Goal: Task Accomplishment & Management: Complete application form

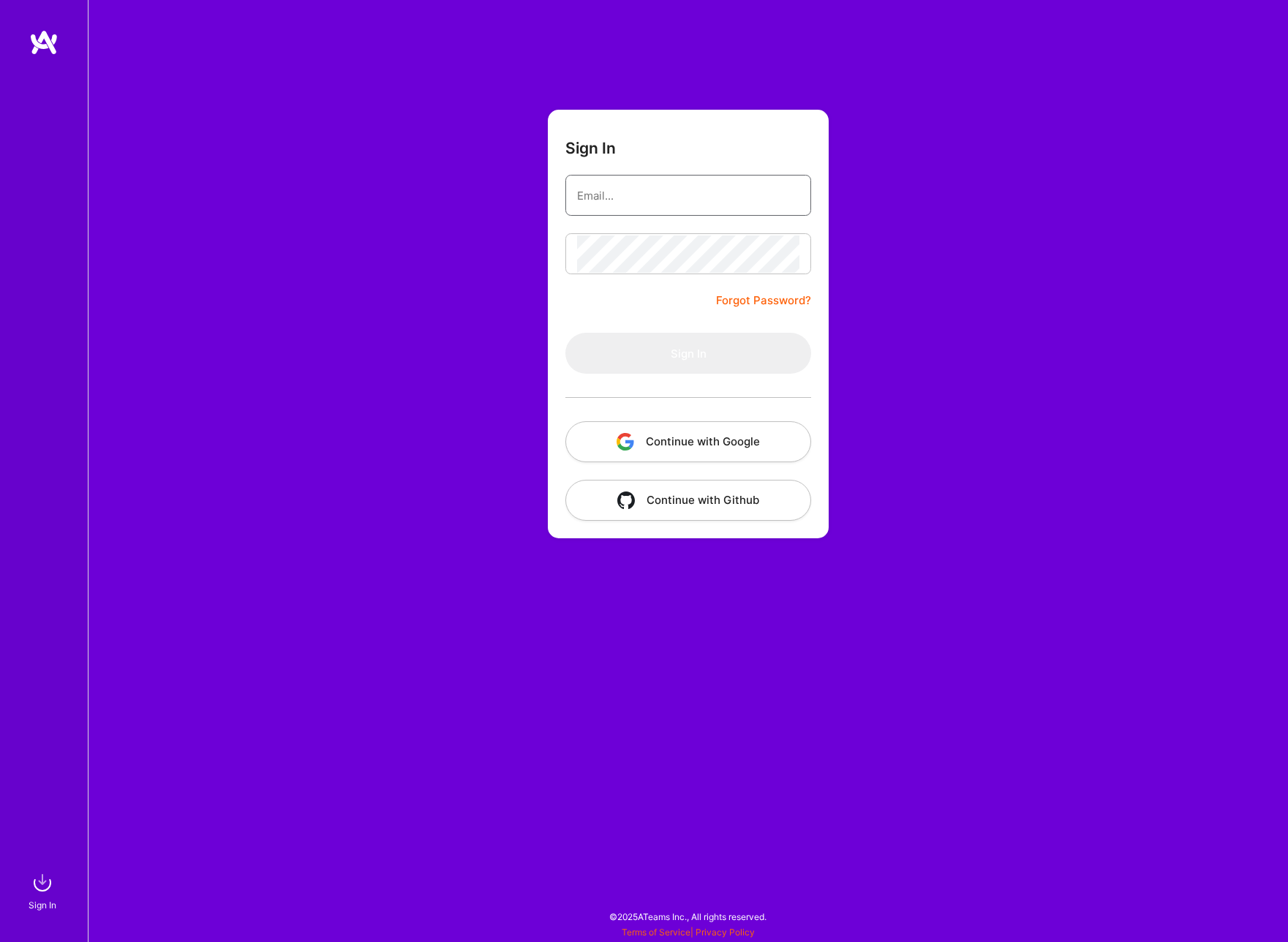
type input "[EMAIL_ADDRESS][DOMAIN_NAME]"
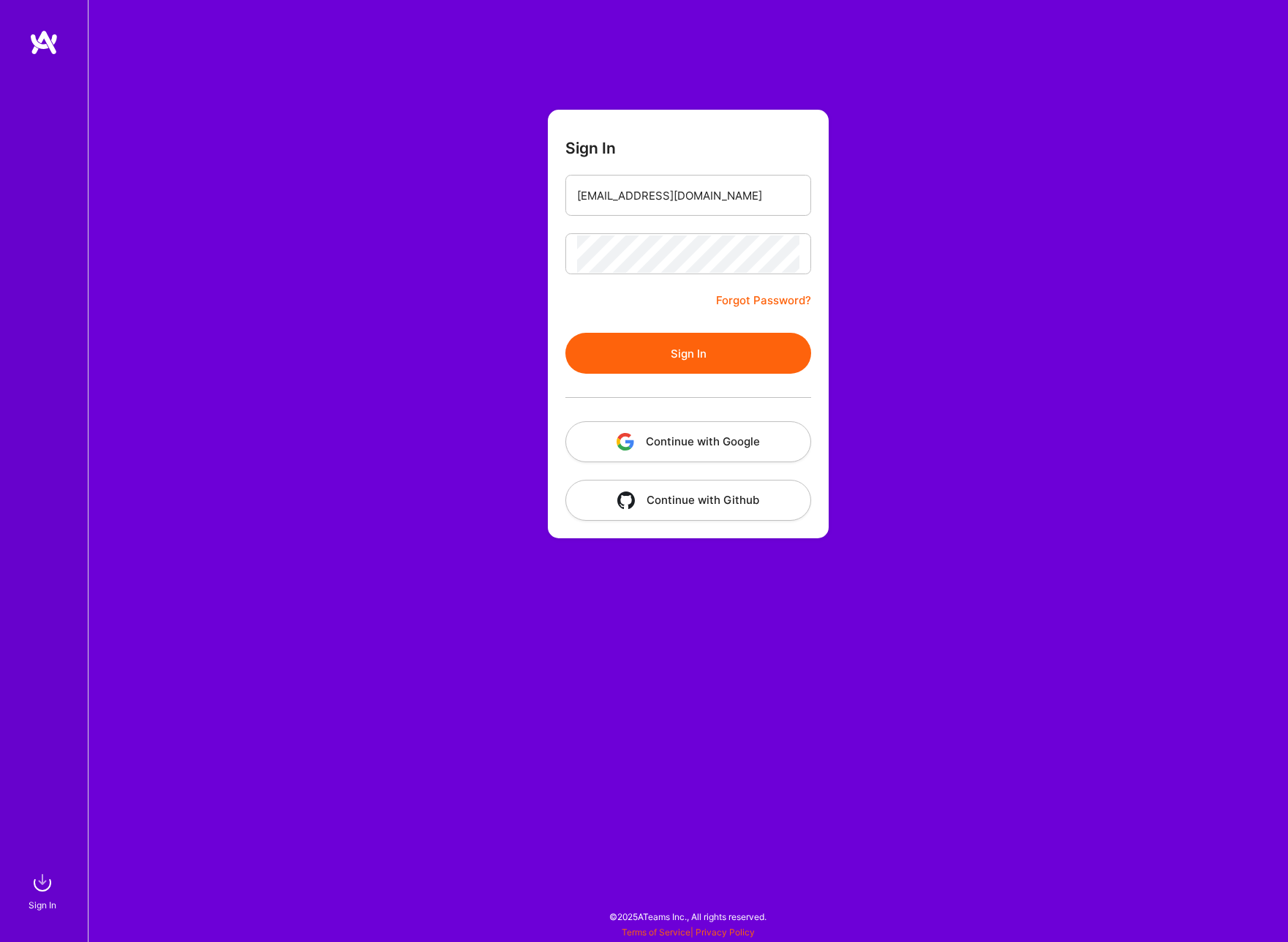
click at [659, 335] on button "Sign In" at bounding box center [689, 353] width 246 height 41
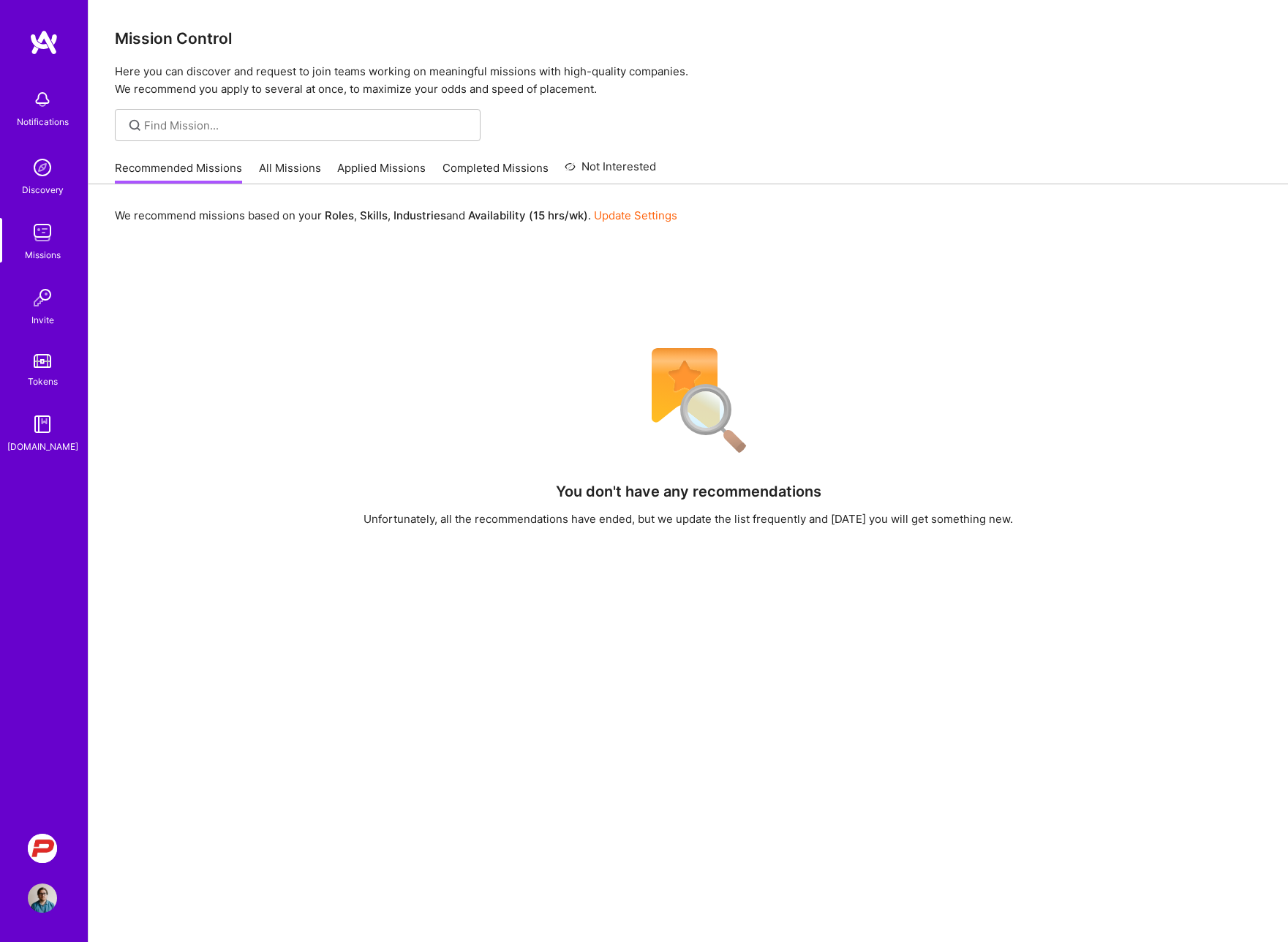
click at [40, 841] on img at bounding box center [42, 848] width 29 height 29
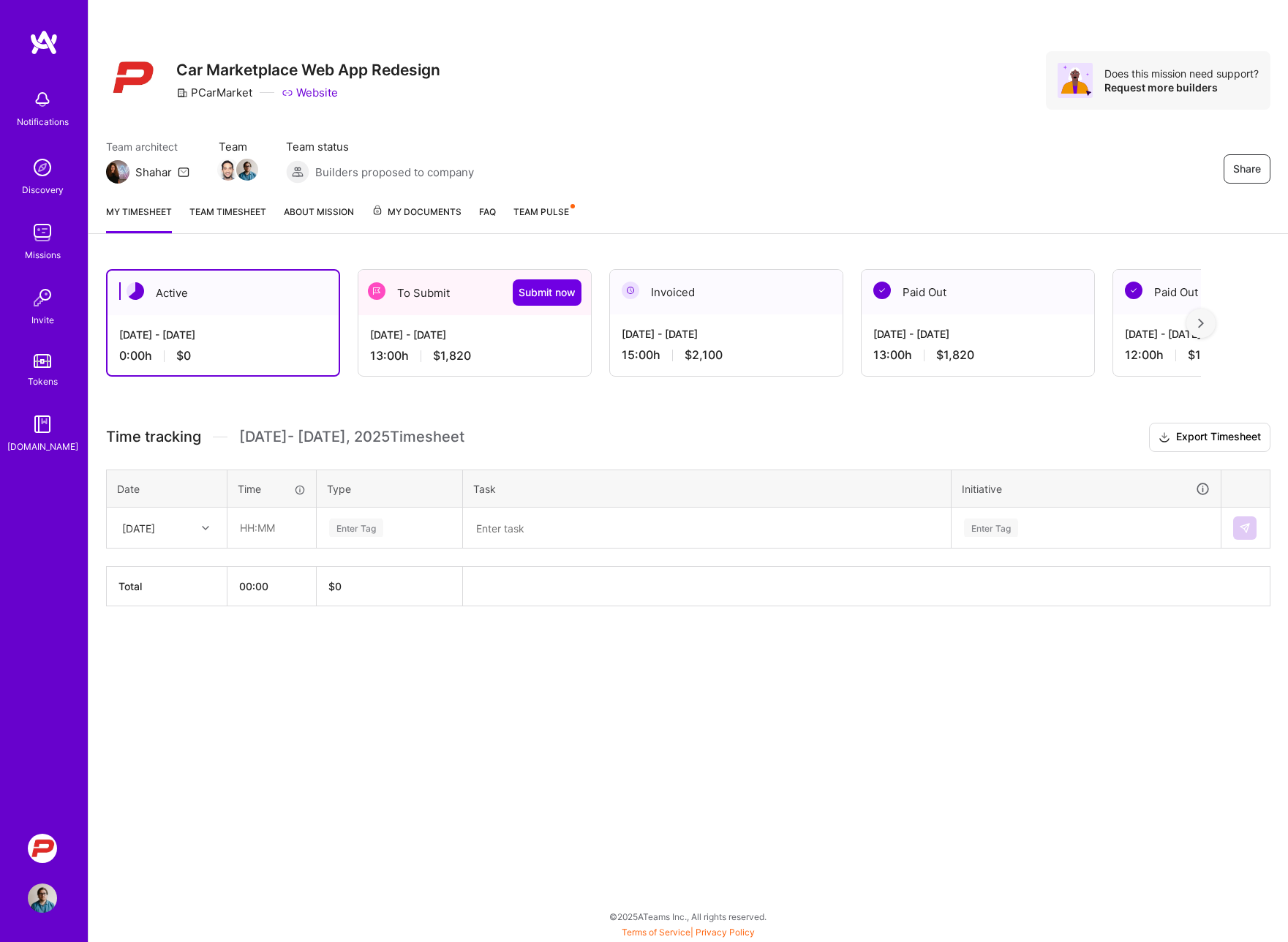
click at [439, 288] on div "To Submit Submit now" at bounding box center [474, 293] width 233 height 46
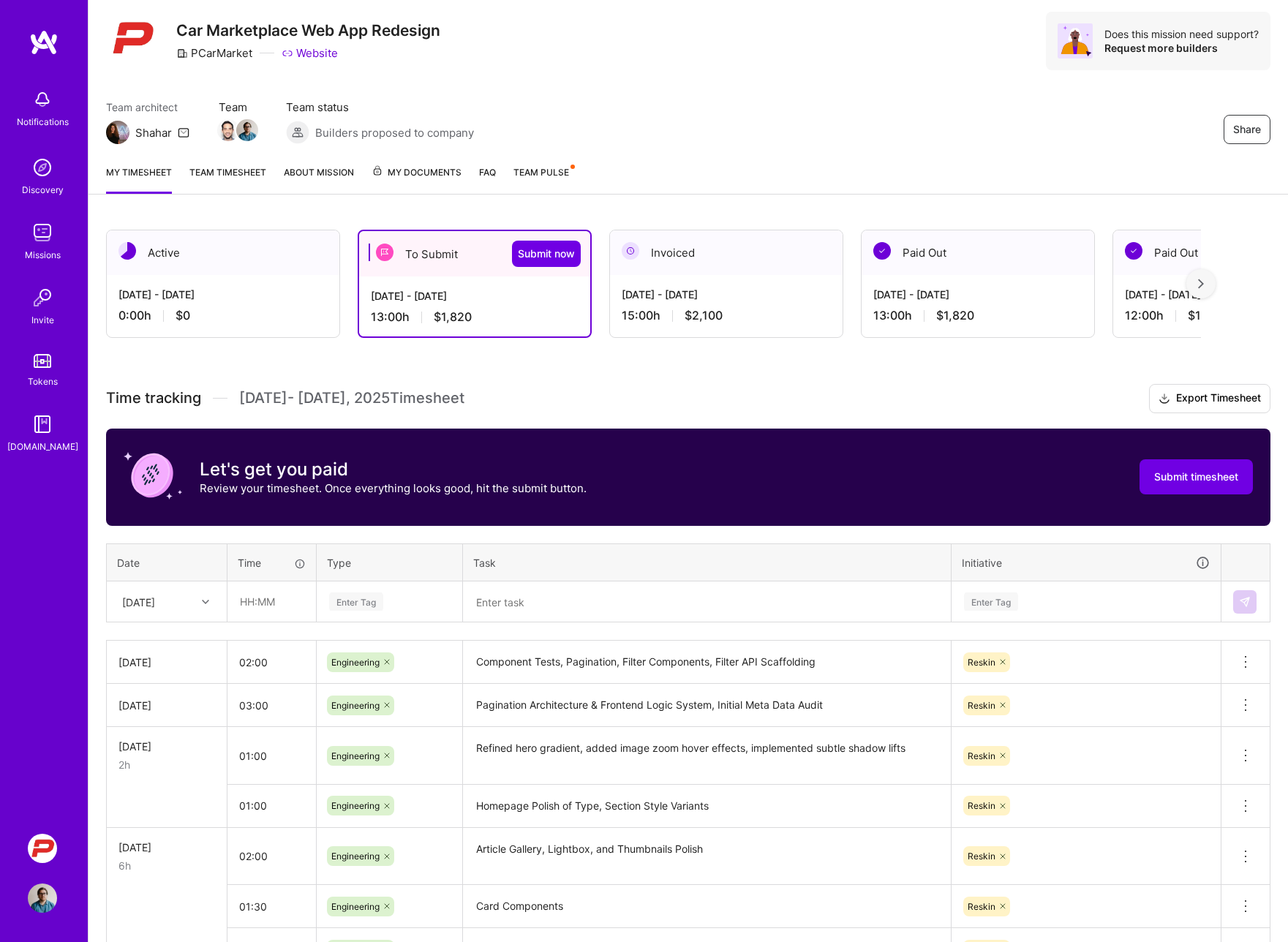
scroll to position [40, 0]
click at [203, 601] on icon at bounding box center [205, 601] width 7 height 7
click at [158, 648] on div "[DATE]" at bounding box center [167, 643] width 119 height 27
click at [284, 540] on div "Time tracking [DATE] - [DATE] Timesheet Export Timesheet Let's get you paid Rev…" at bounding box center [688, 718] width 1165 height 670
click at [1206, 482] on span "Submit timesheet" at bounding box center [1197, 476] width 84 height 15
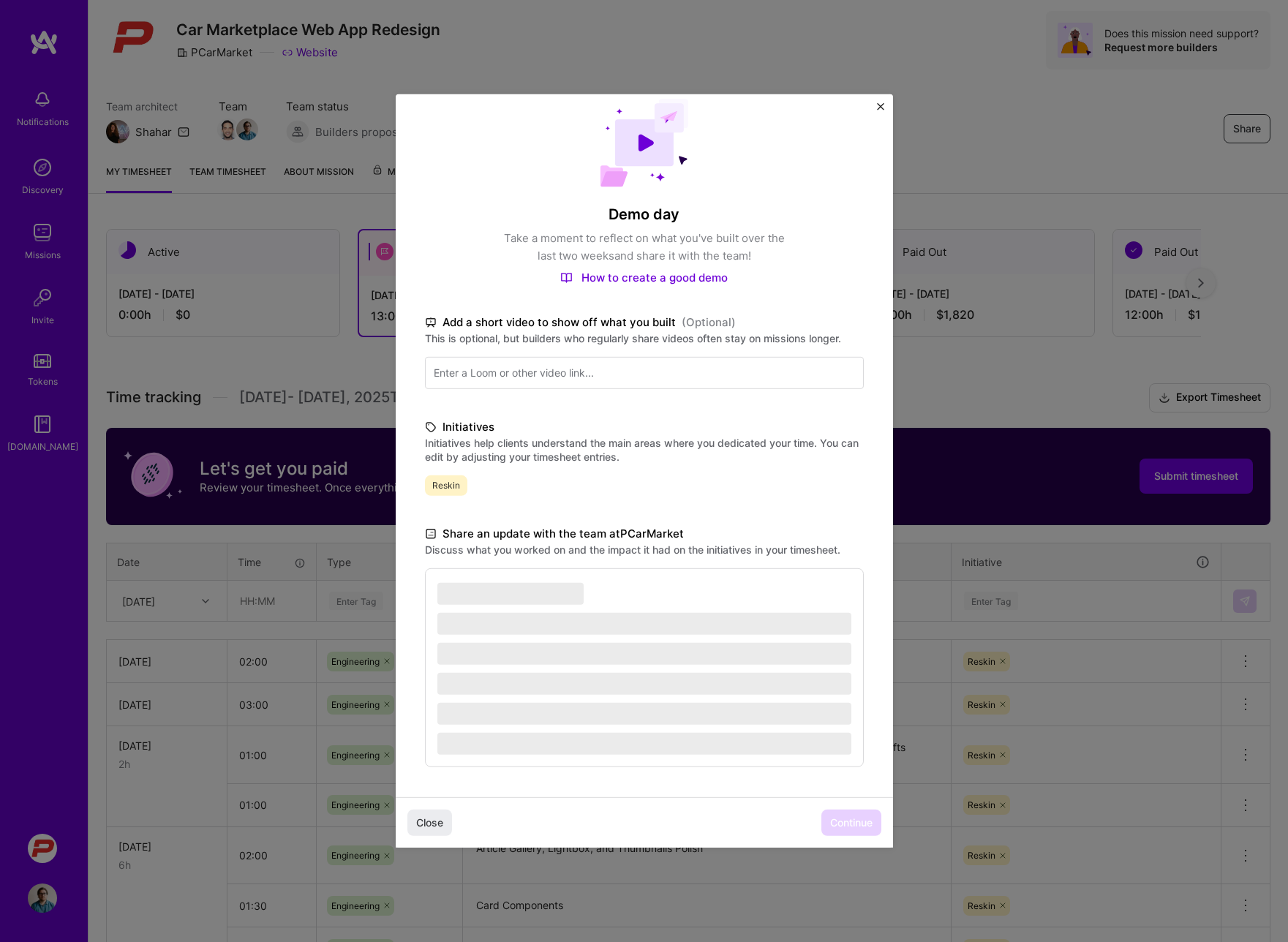
scroll to position [25, 0]
click at [691, 471] on div "Initiatives Initiatives help clients understand the main areas where you dedica…" at bounding box center [644, 457] width 439 height 78
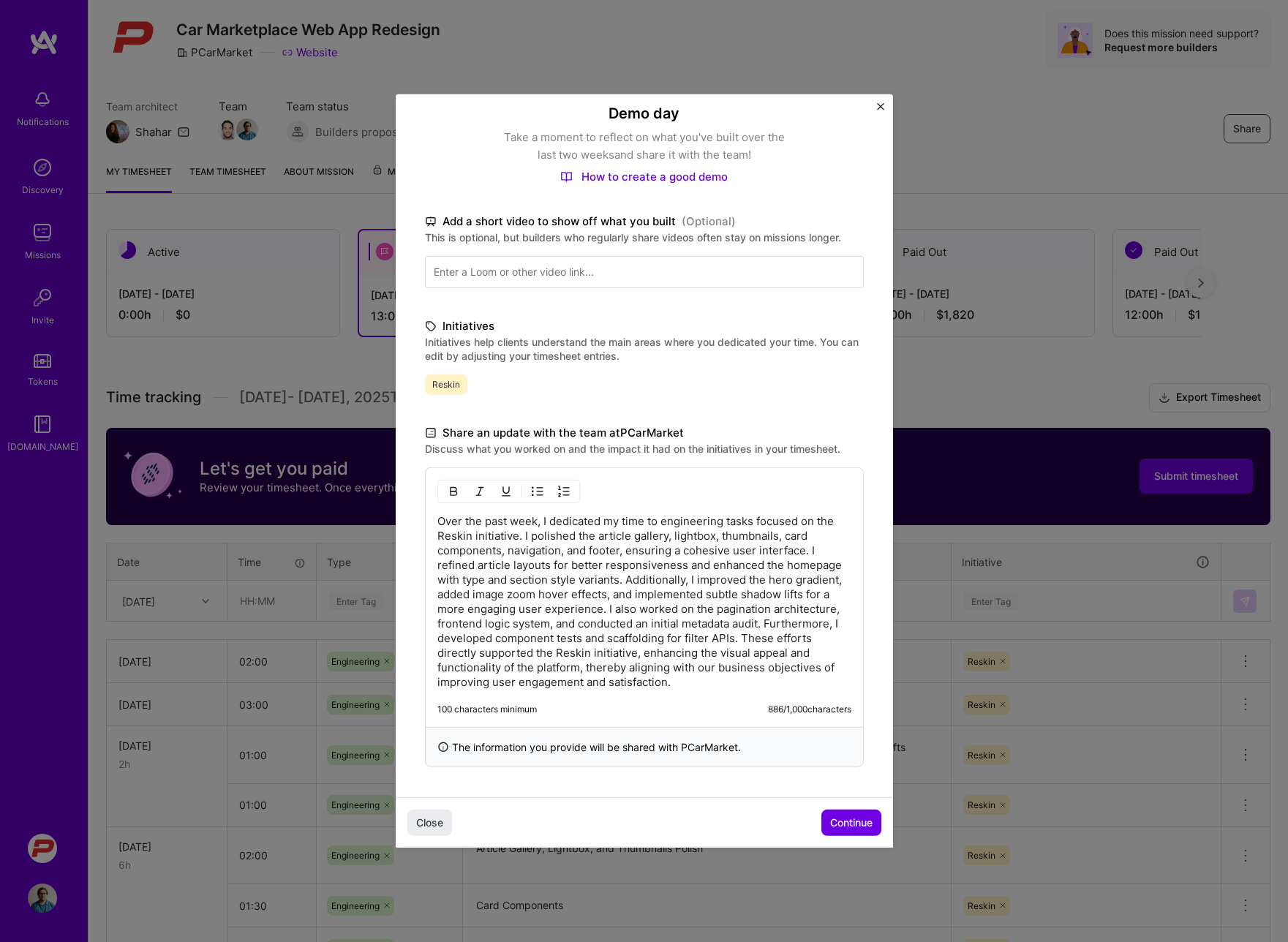
scroll to position [126, 0]
click at [616, 819] on div "Close Continue" at bounding box center [644, 822] width 497 height 50
click at [735, 823] on div "Close Continue" at bounding box center [644, 822] width 497 height 50
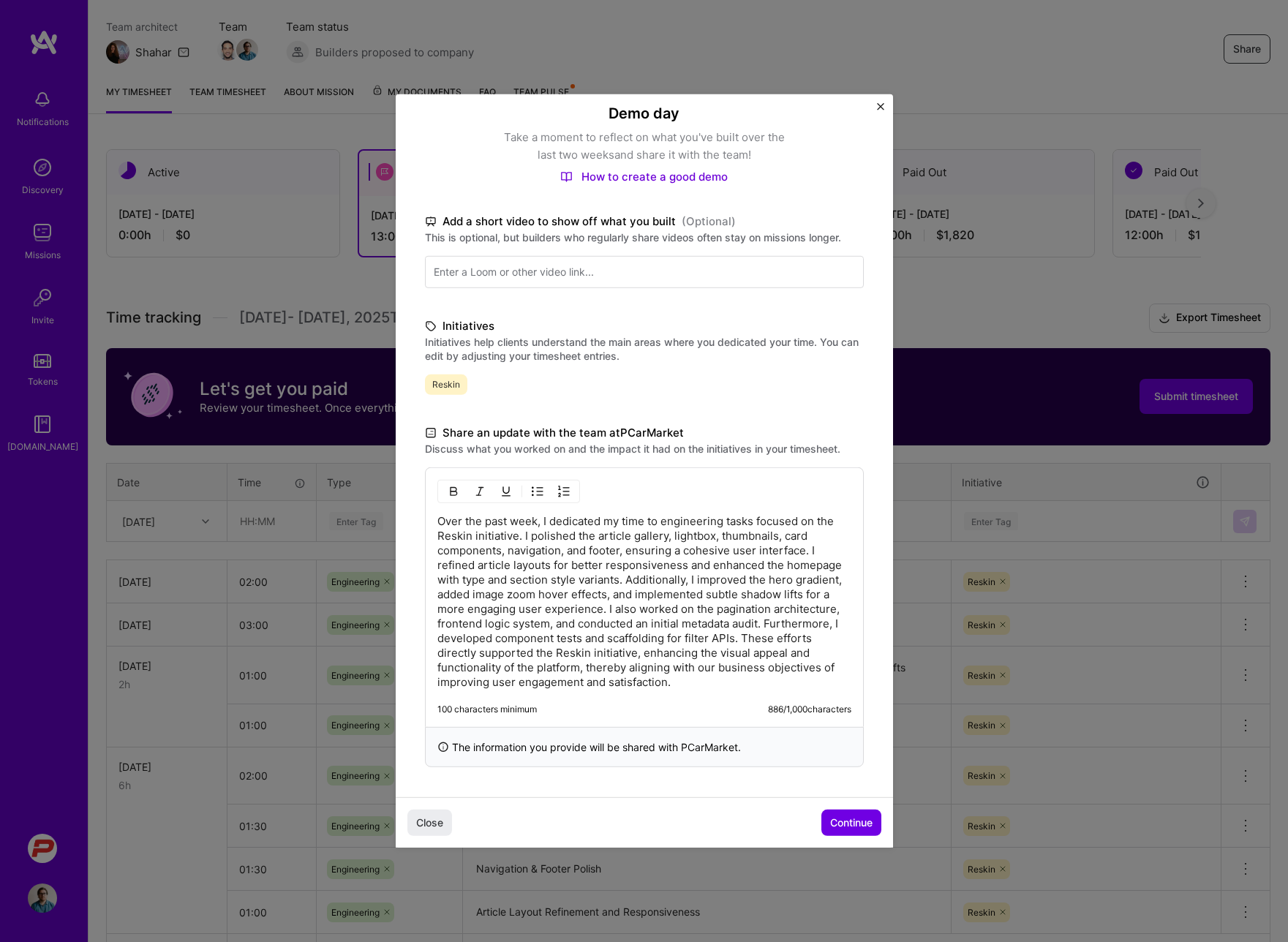
click at [674, 831] on div "Close Continue" at bounding box center [644, 822] width 497 height 50
click at [841, 826] on span "Continue" at bounding box center [851, 823] width 43 height 15
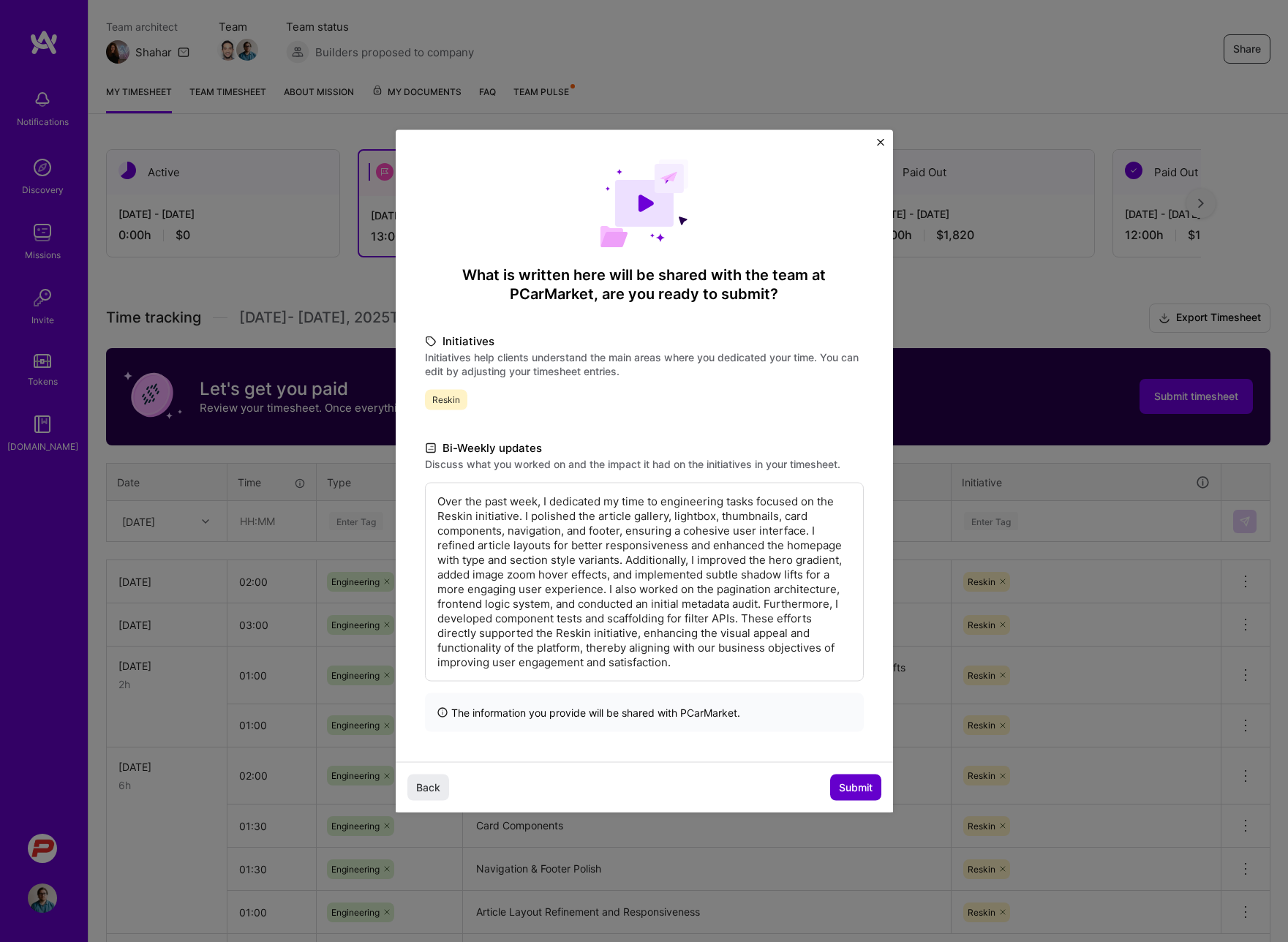
scroll to position [0, 0]
click at [606, 585] on p "Over the past week, I dedicated my time to engineering tasks focused on the Res…" at bounding box center [645, 582] width 414 height 176
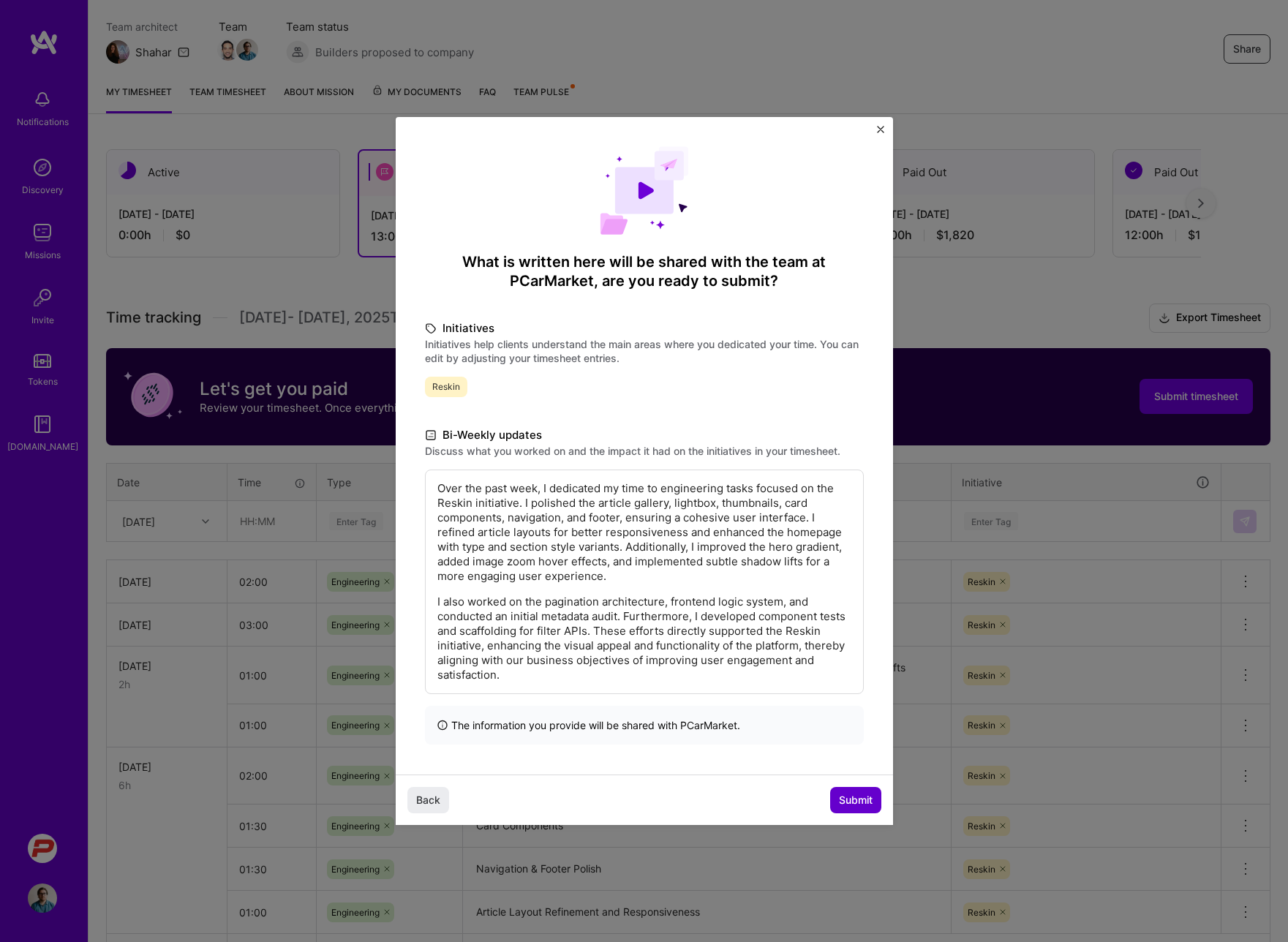
click at [845, 792] on span "Submit" at bounding box center [856, 800] width 34 height 15
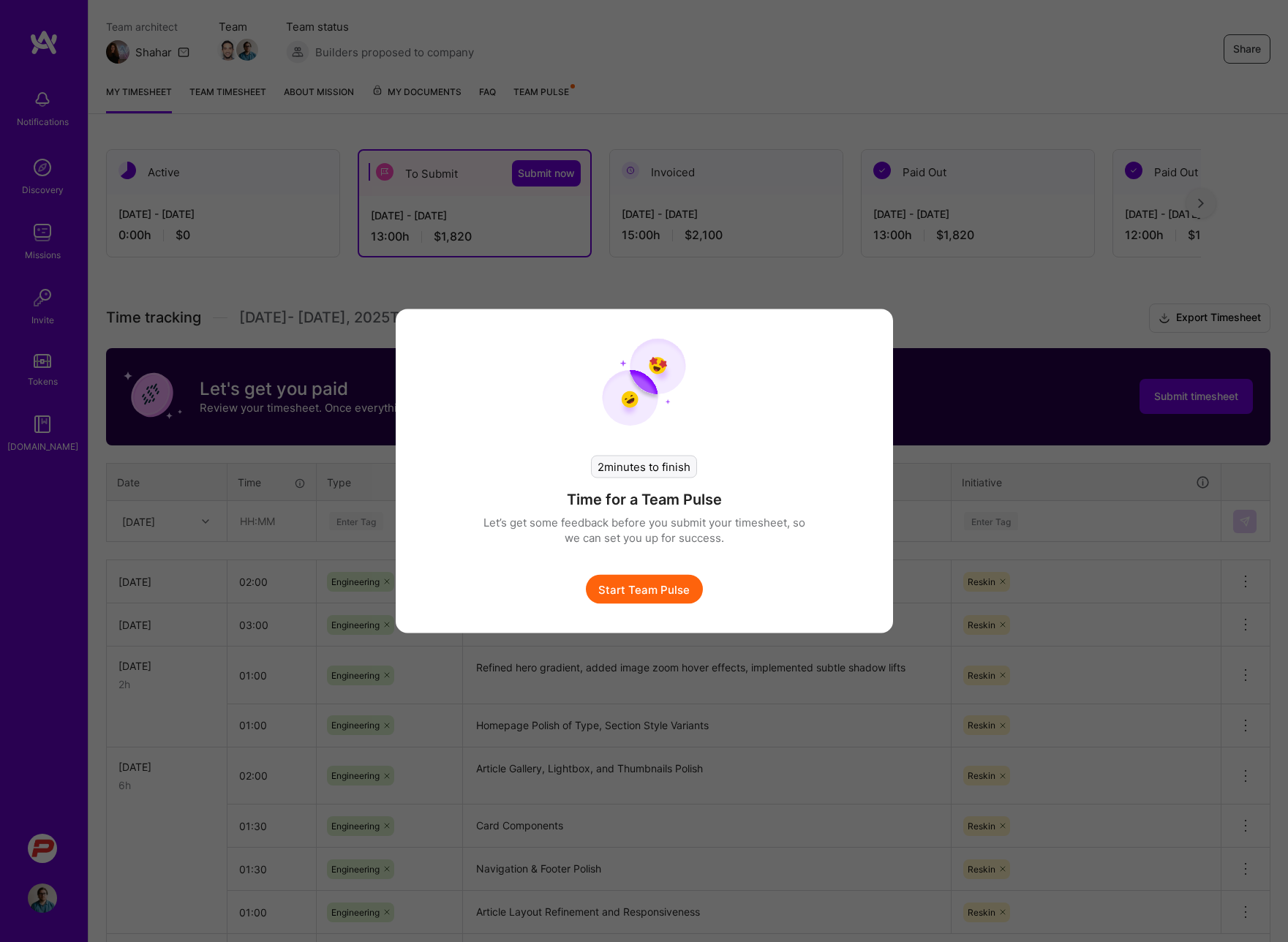
click at [320, 461] on div "2 minutes to finish Time for a Team Pulse Let’s get some feedback before you su…" at bounding box center [644, 471] width 1288 height 942
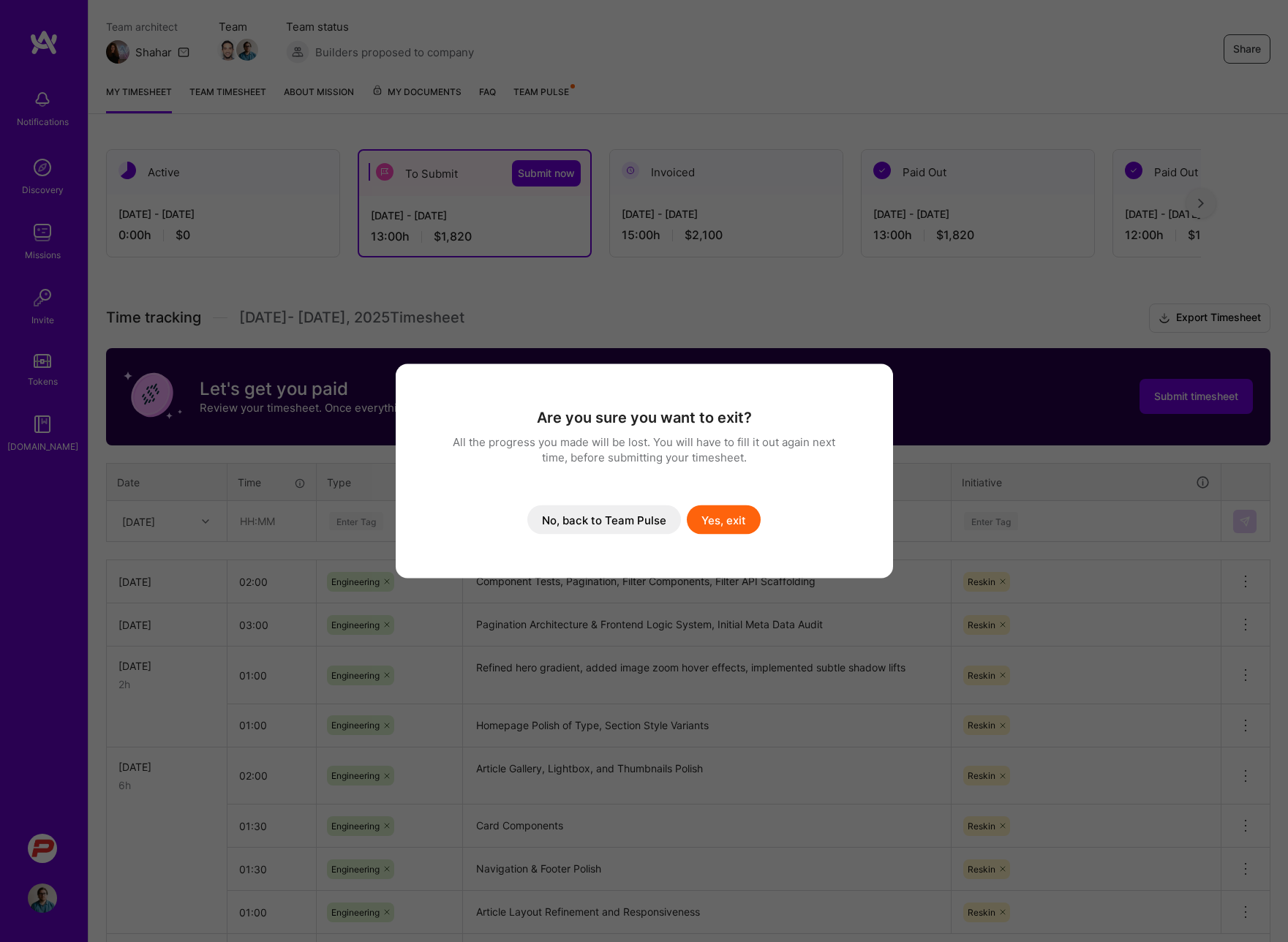
click at [593, 519] on button "No, back to Team Pulse" at bounding box center [604, 520] width 153 height 29
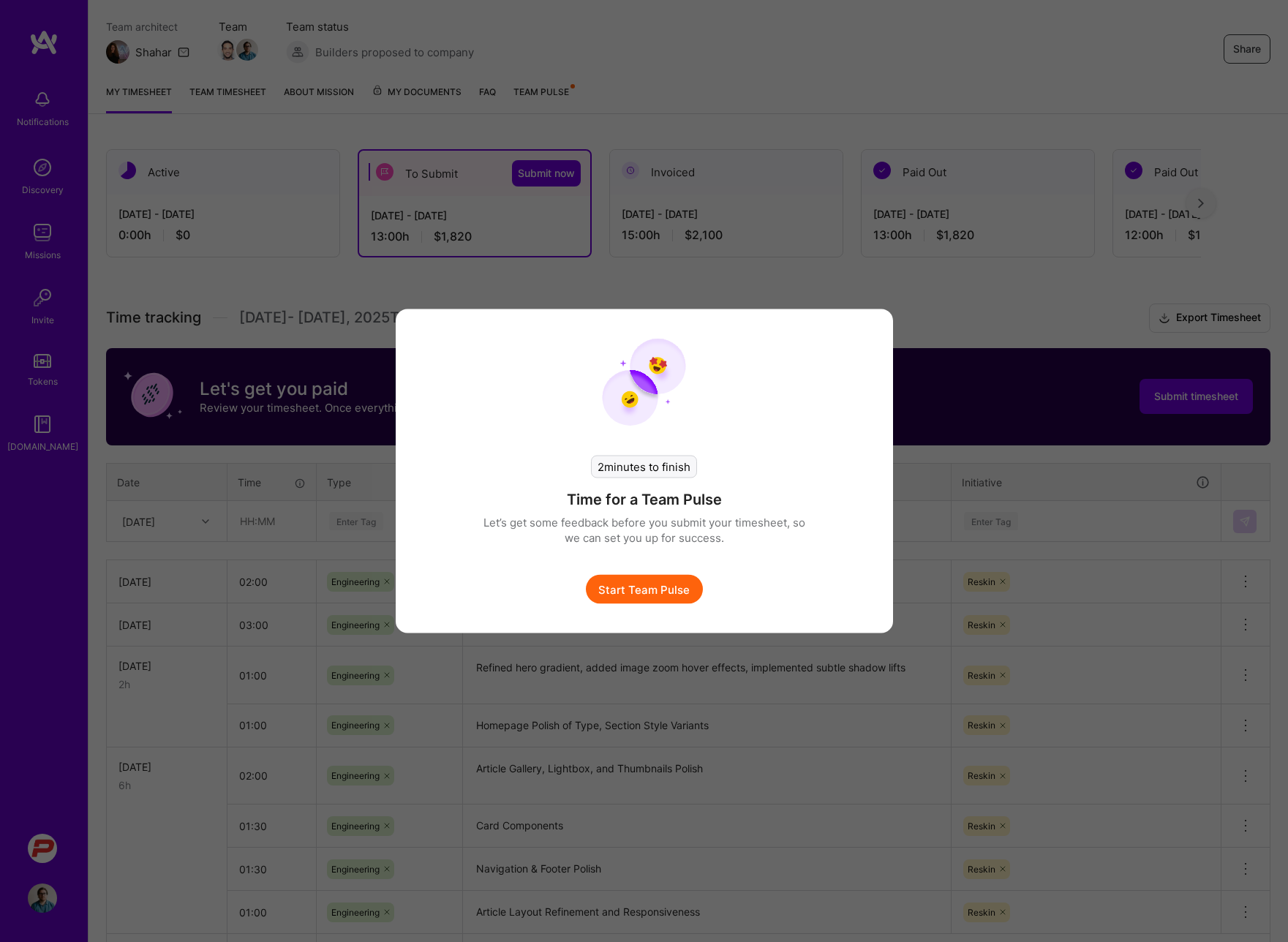
click at [655, 588] on button "Start Team Pulse" at bounding box center [644, 589] width 117 height 29
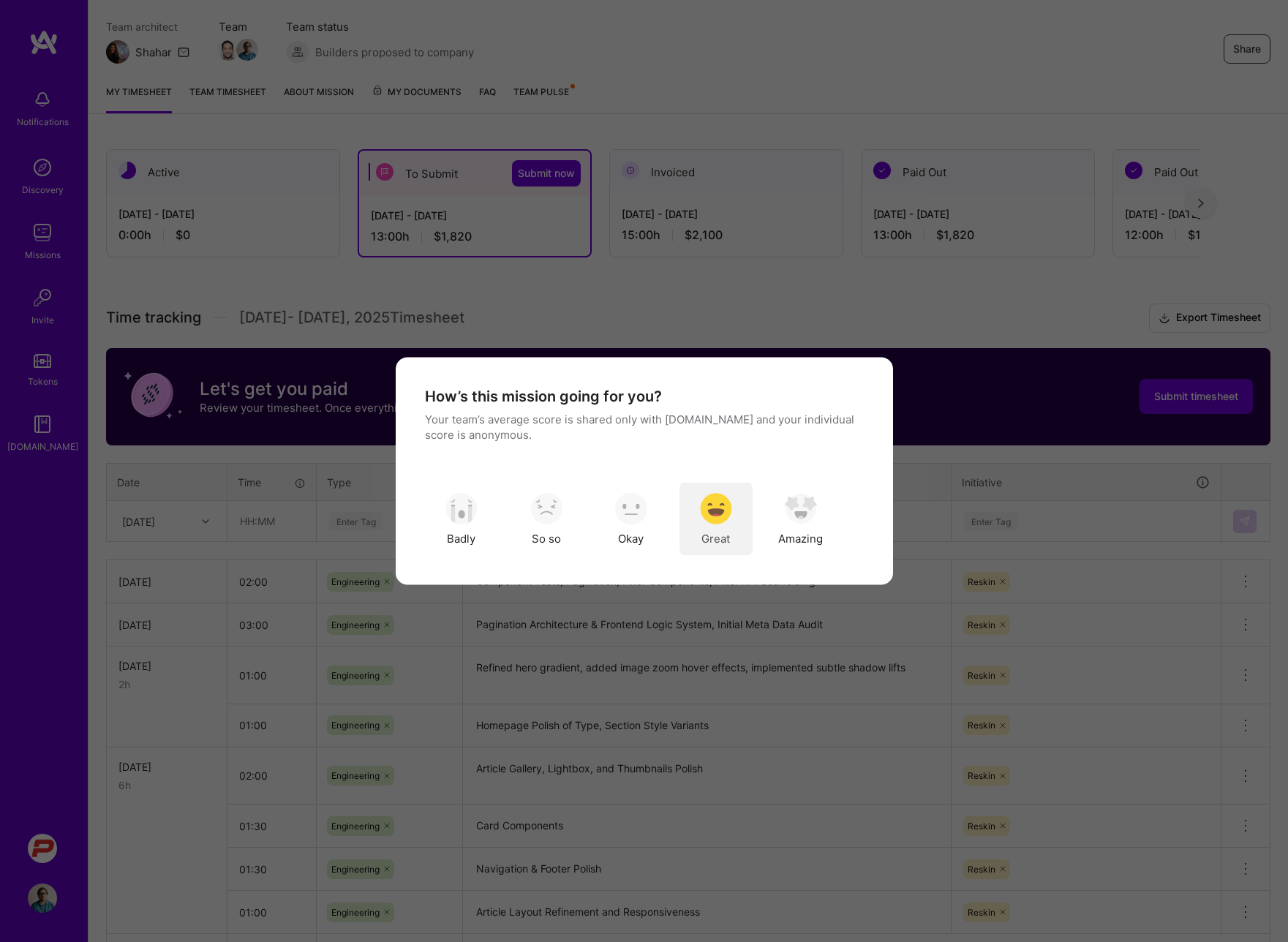
click at [721, 507] on img "modal" at bounding box center [716, 508] width 32 height 32
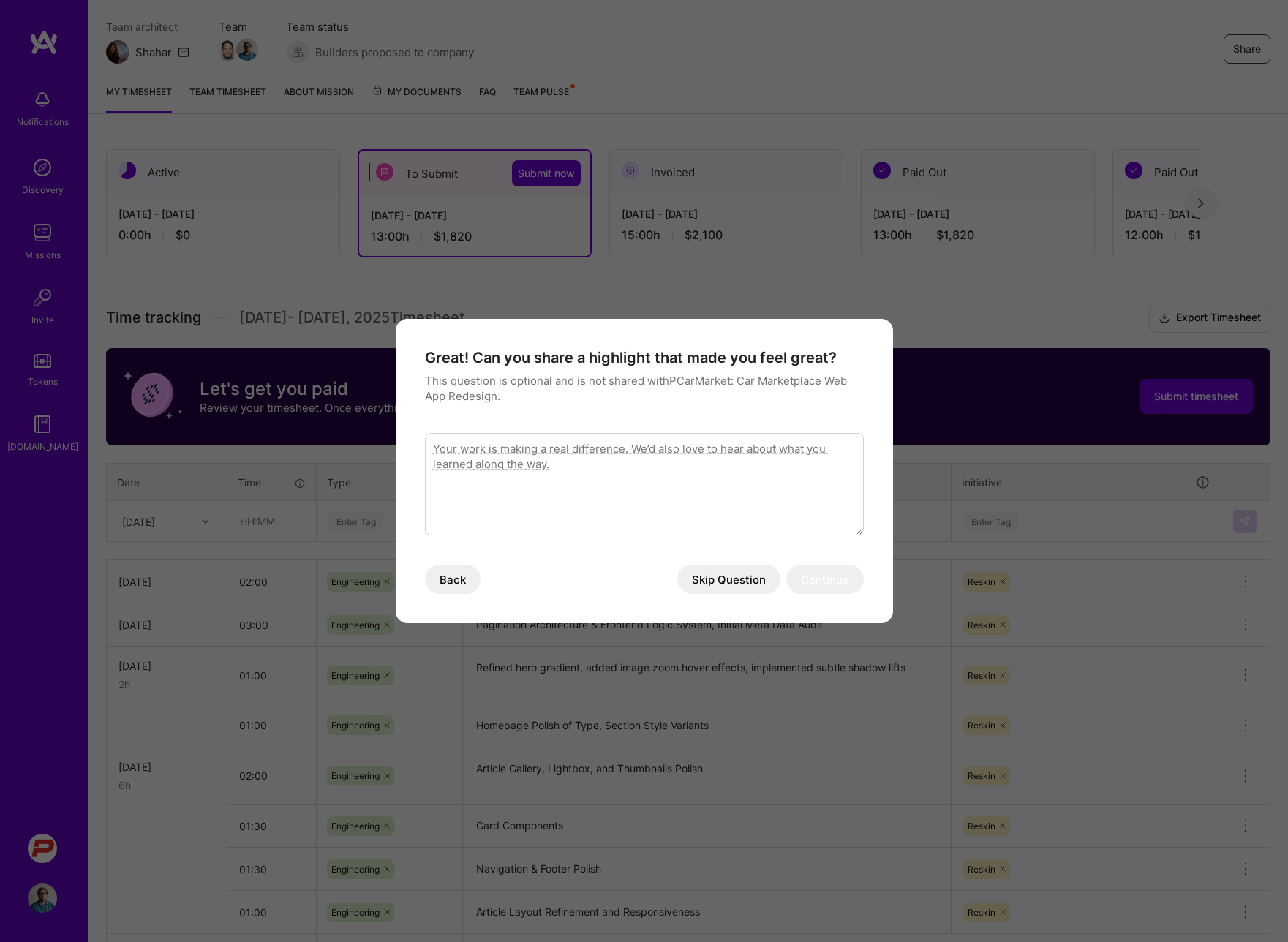
click at [740, 579] on button "Skip Question" at bounding box center [729, 579] width 103 height 29
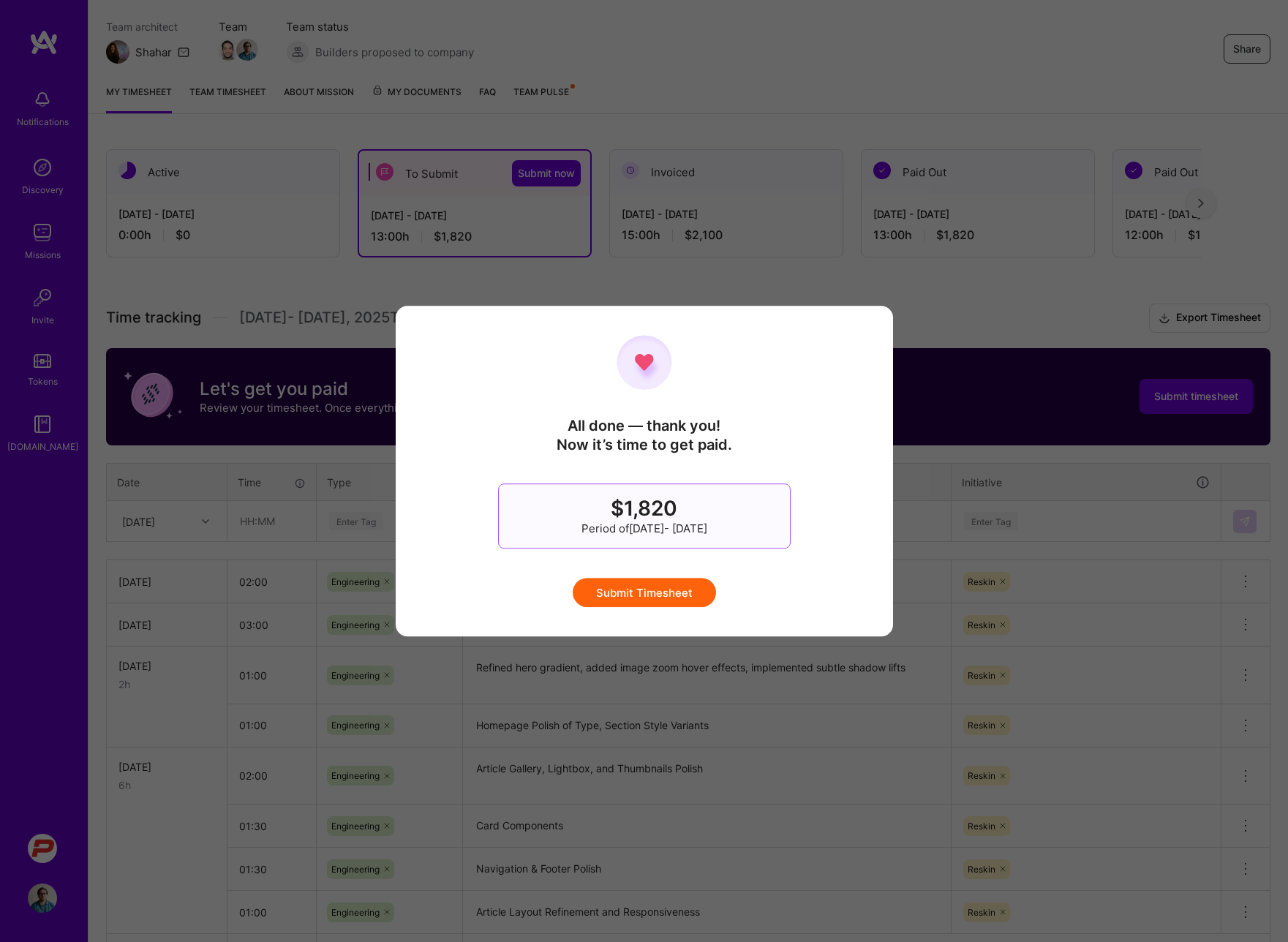
click at [656, 585] on button "Submit Timesheet" at bounding box center [644, 593] width 143 height 29
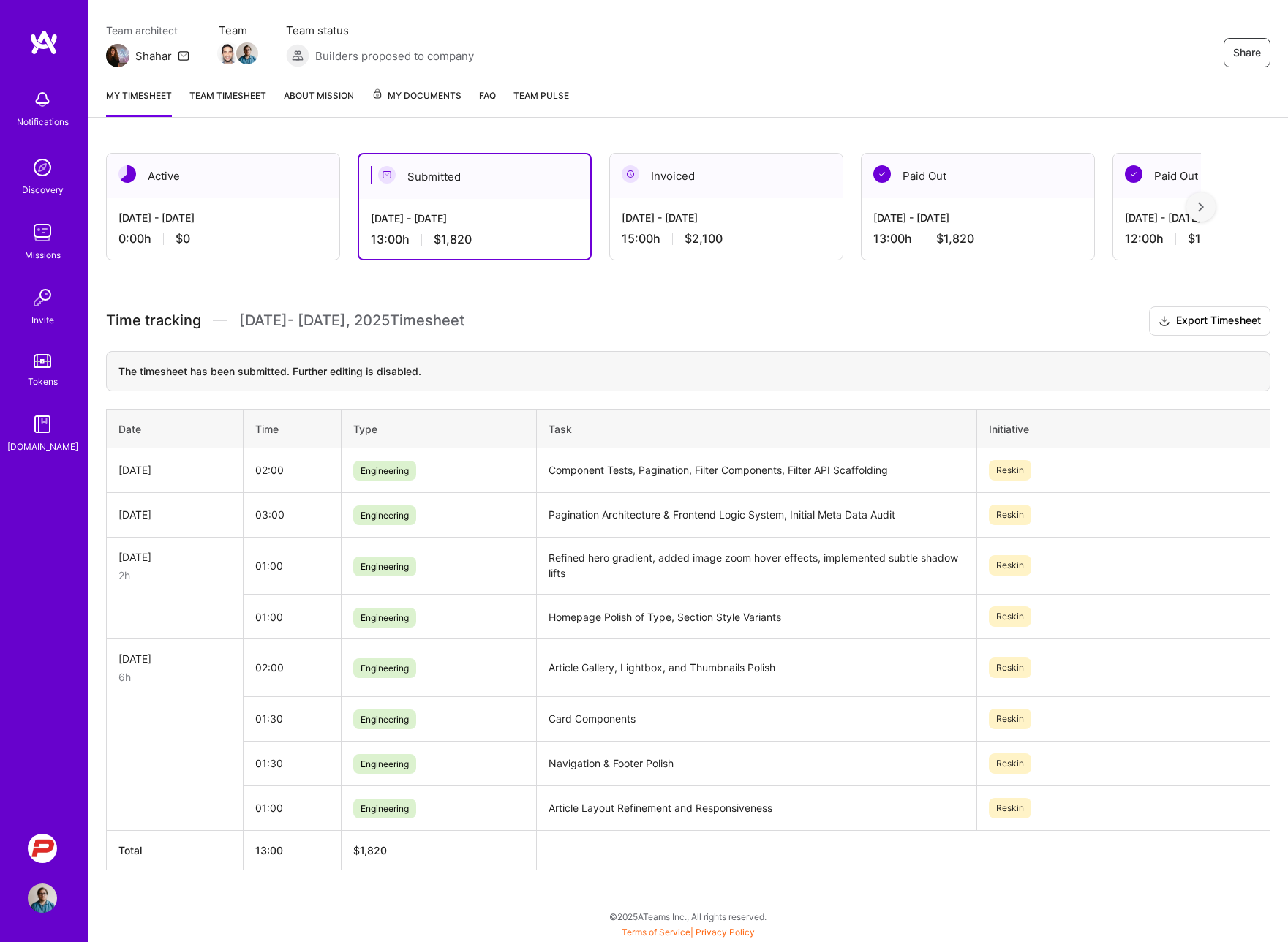
click at [751, 219] on div "[DATE] - [DATE]" at bounding box center [726, 217] width 209 height 16
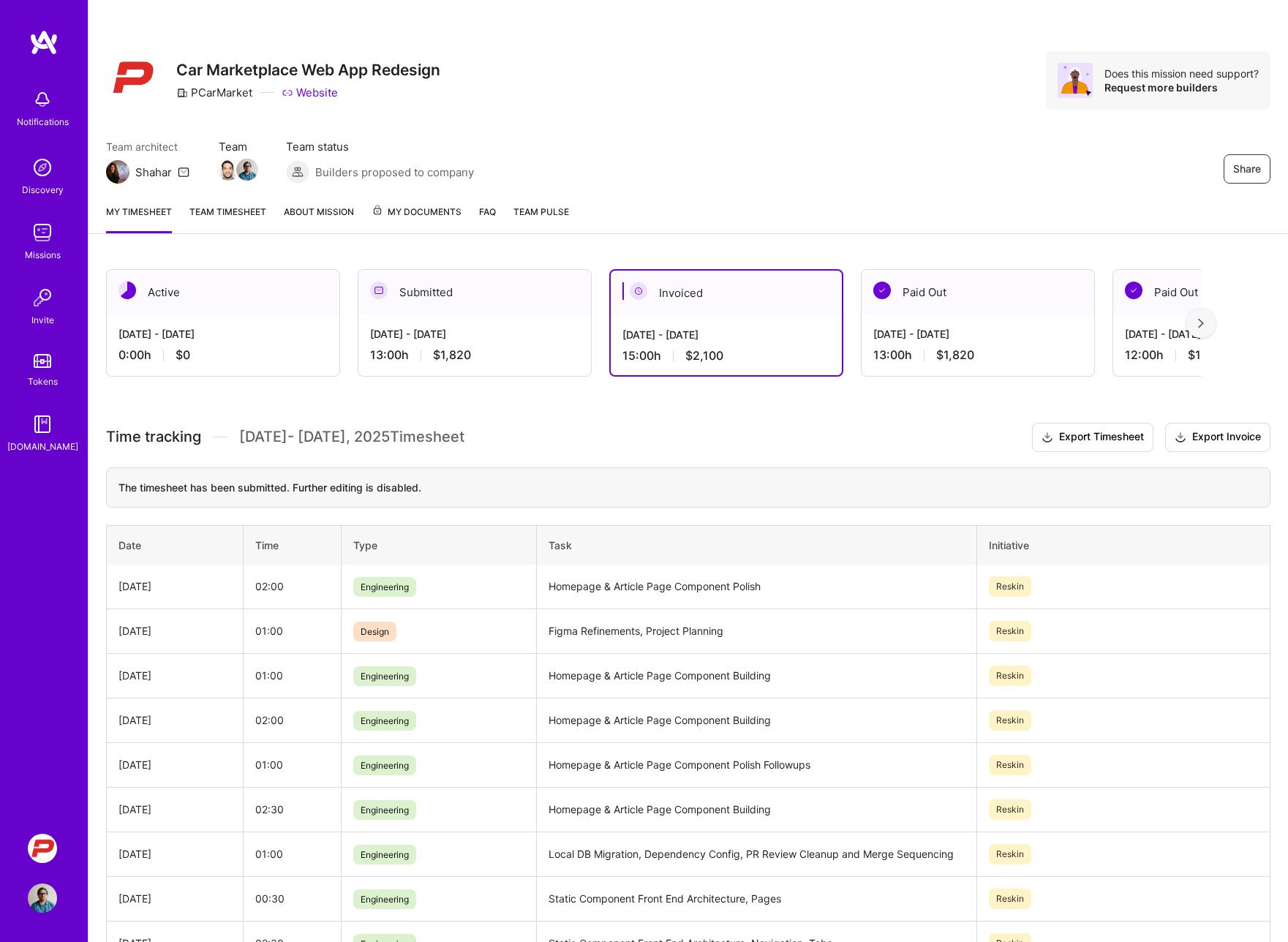
click at [454, 331] on div "[DATE] - [DATE]" at bounding box center [474, 334] width 209 height 16
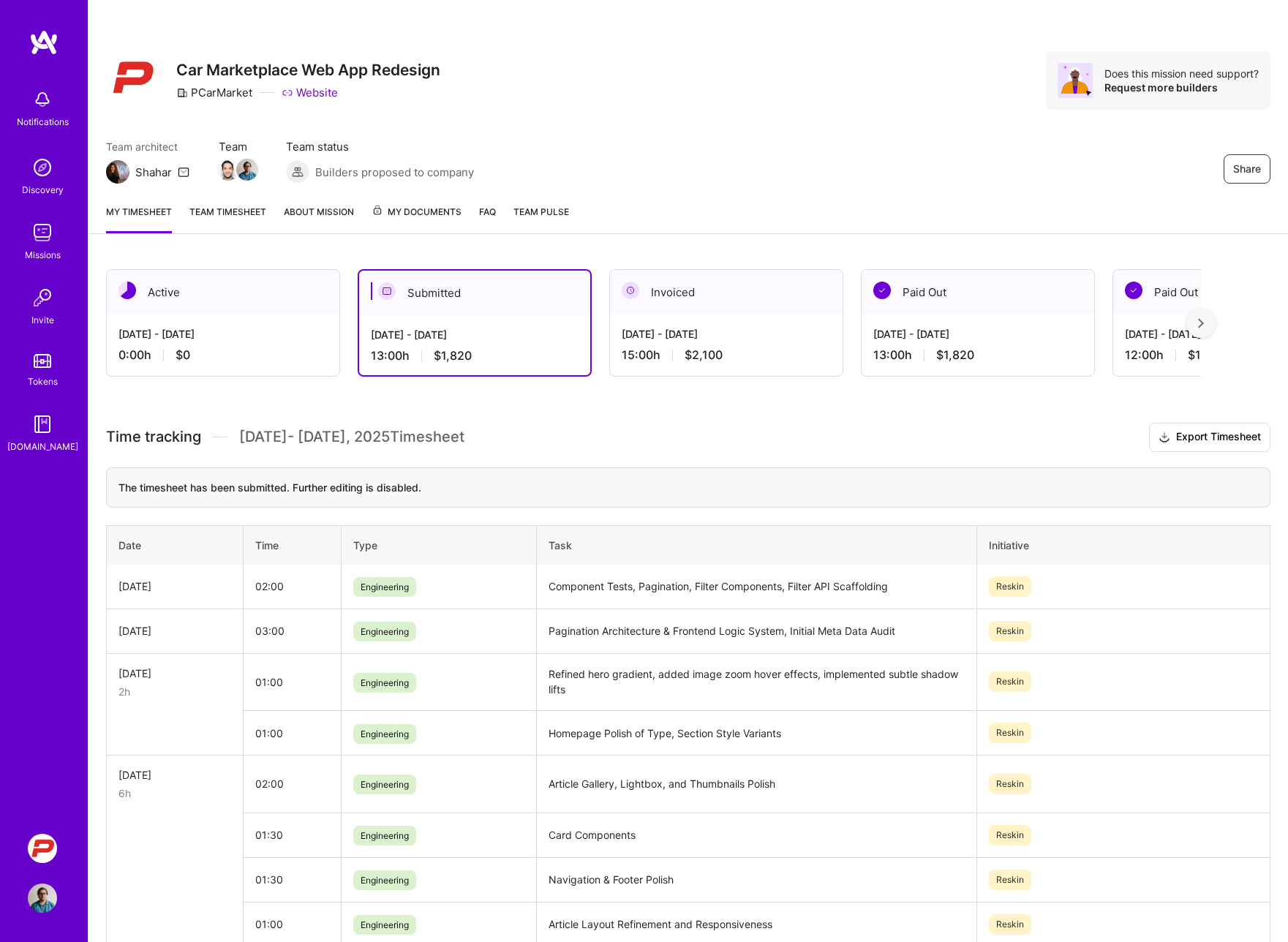
click at [727, 353] on div "15:00 h $2,100" at bounding box center [726, 355] width 209 height 16
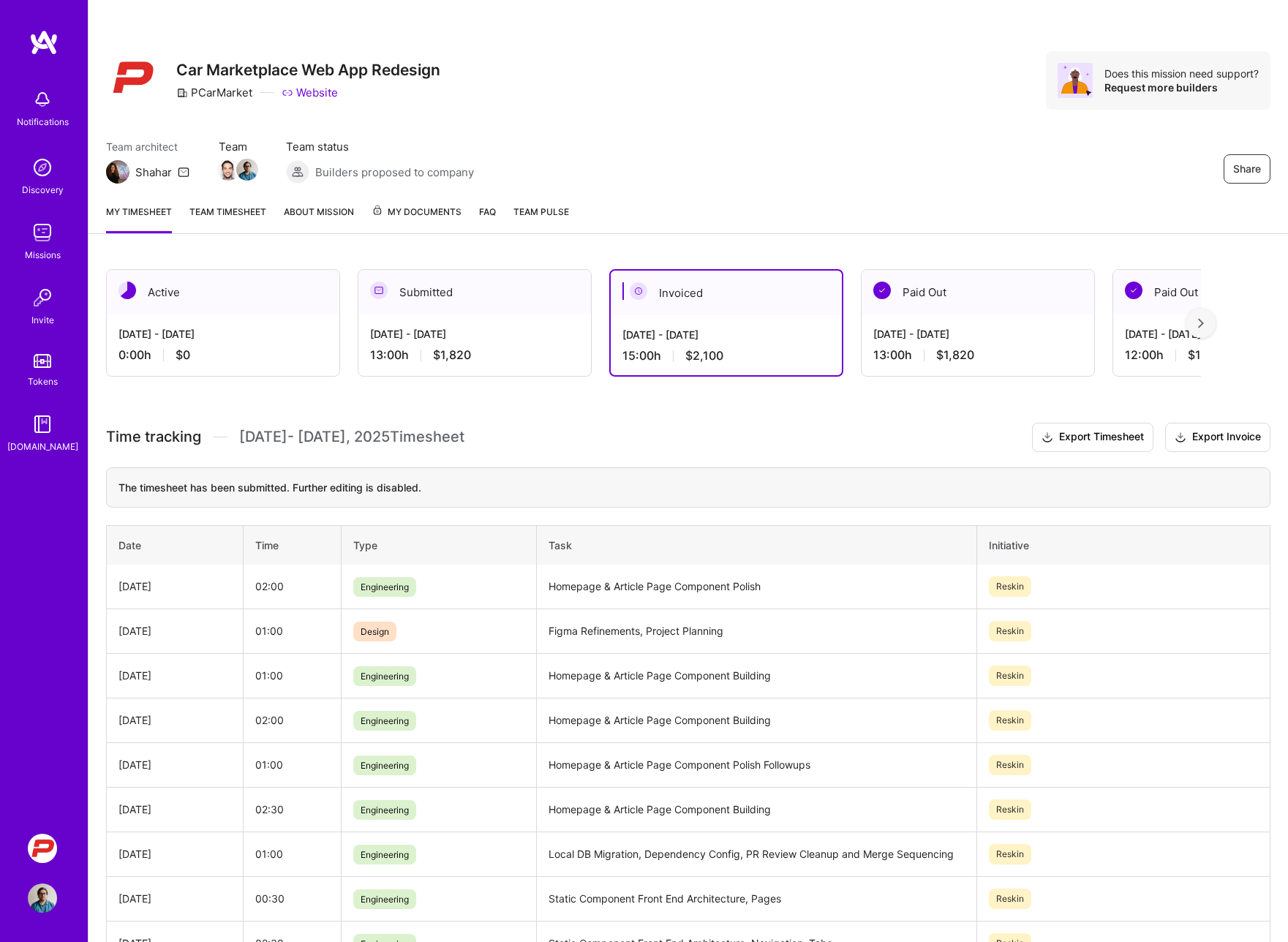
click at [441, 292] on div "Submitted" at bounding box center [474, 292] width 233 height 45
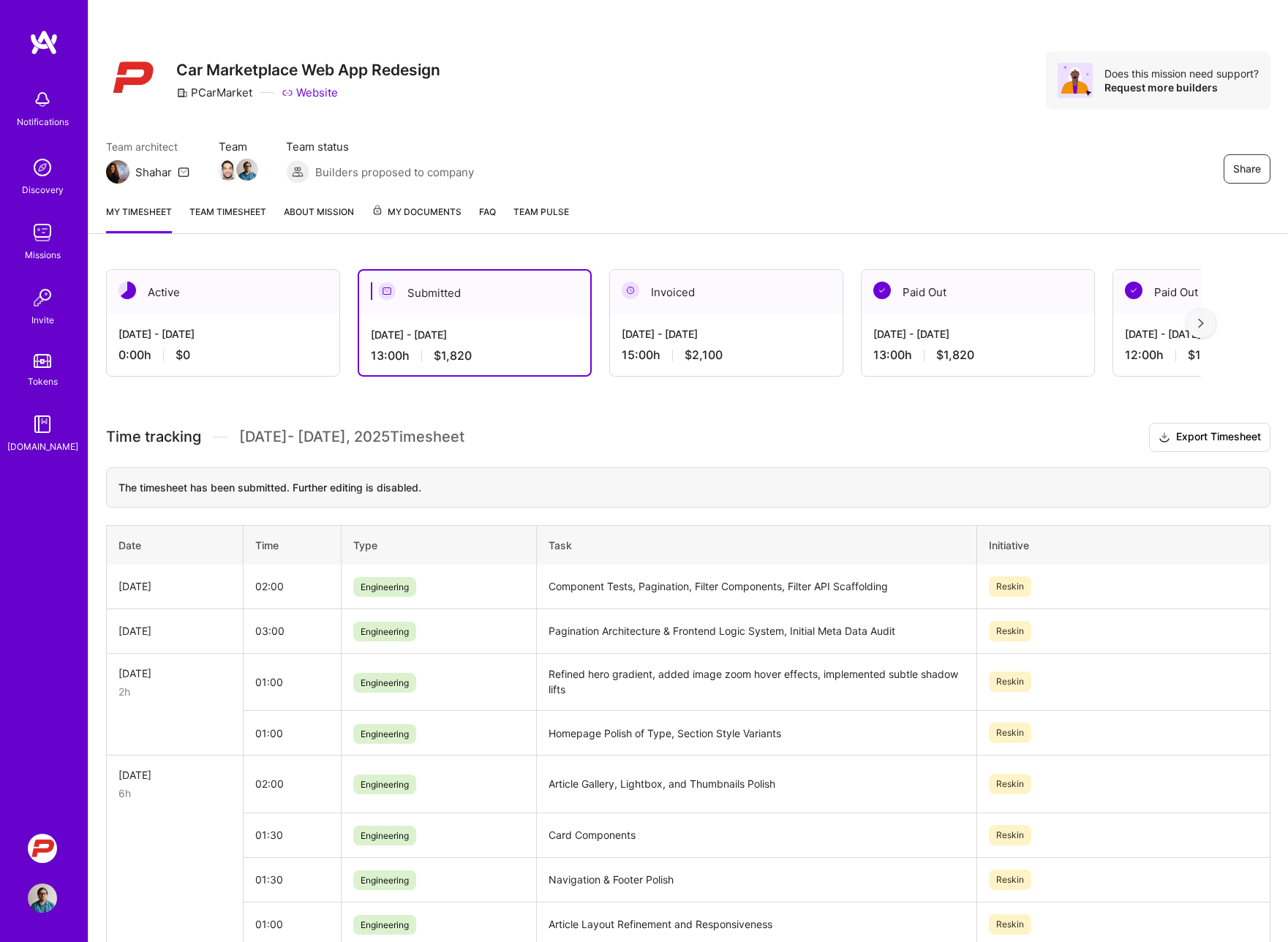
click at [637, 92] on div "Share Car Marketplace Web App Redesign PCarMarket Website Does this mission nee…" at bounding box center [688, 80] width 1165 height 58
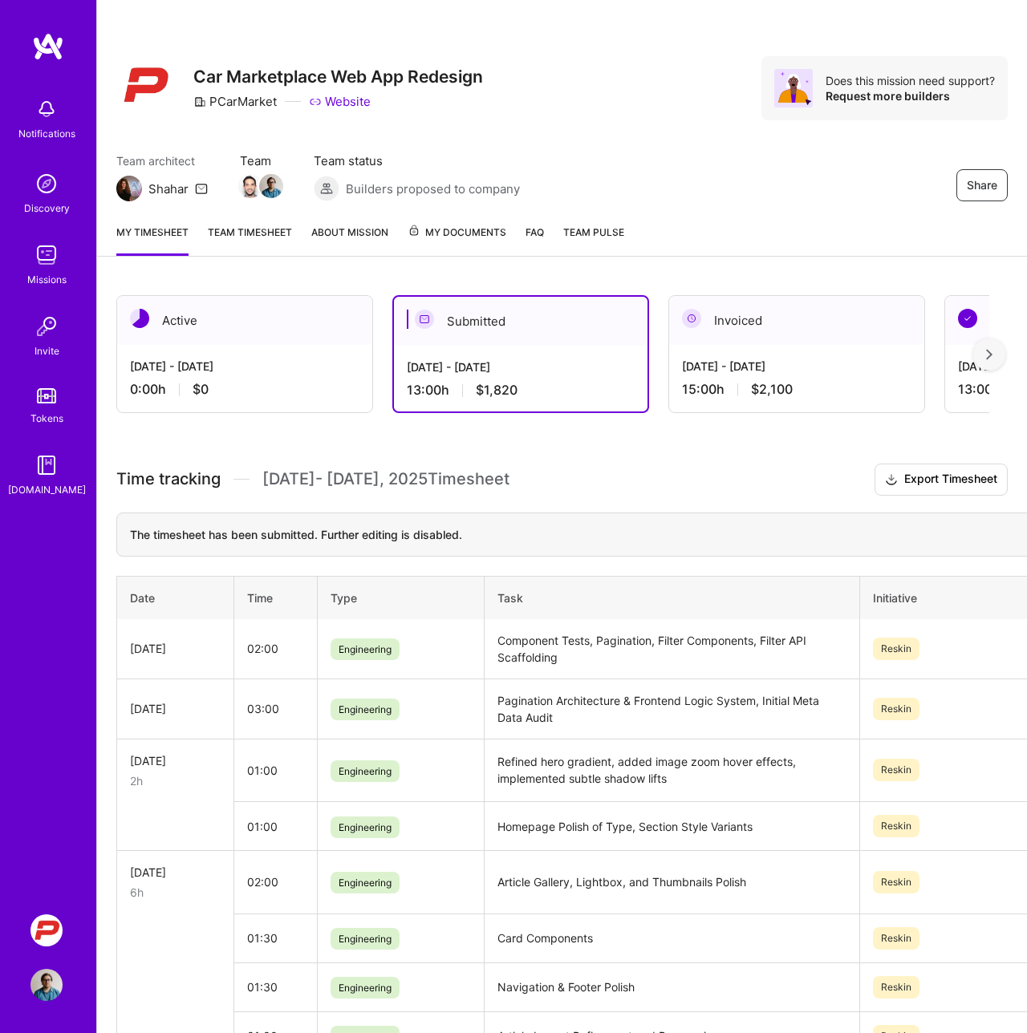
click at [577, 105] on div "Share Car Marketplace Web App Redesign PCarMarket Website Does this mission nee…" at bounding box center [561, 88] width 891 height 64
